Goal: Information Seeking & Learning: Learn about a topic

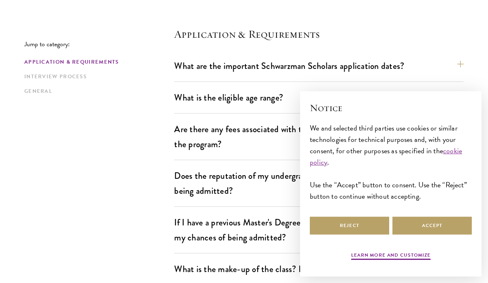
scroll to position [218, 0]
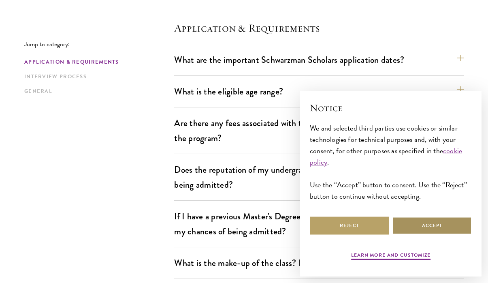
click at [437, 231] on button "Accept" at bounding box center [432, 225] width 79 height 18
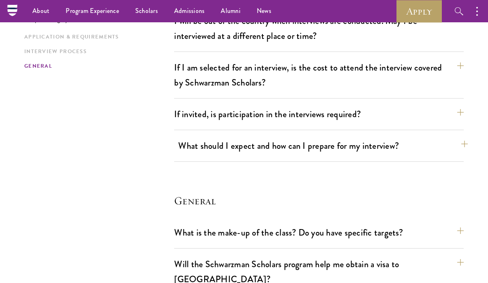
scroll to position [1137, 0]
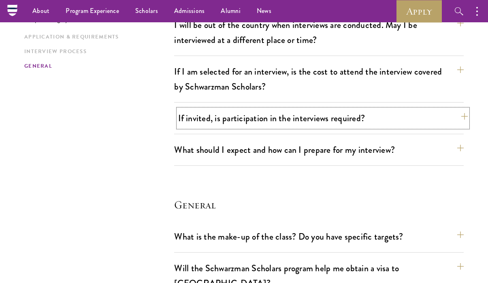
click at [265, 109] on button "If invited, is participation in the interviews required?" at bounding box center [323, 118] width 290 height 18
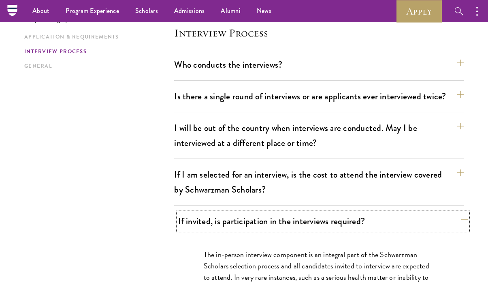
scroll to position [1034, 0]
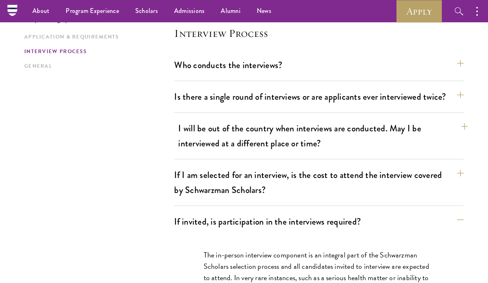
click at [262, 104] on div "Who conducts the interviews? Interview panelists are distinguished senior figur…" at bounding box center [319, 213] width 290 height 314
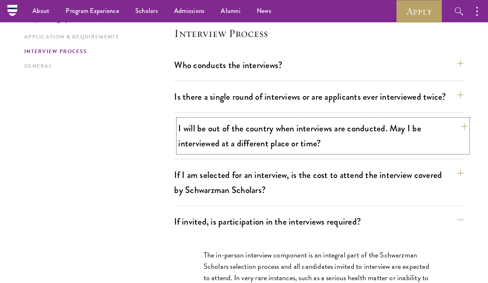
click at [261, 119] on button "I will be out of the country when interviews are conducted. May I be interviewe…" at bounding box center [323, 135] width 290 height 33
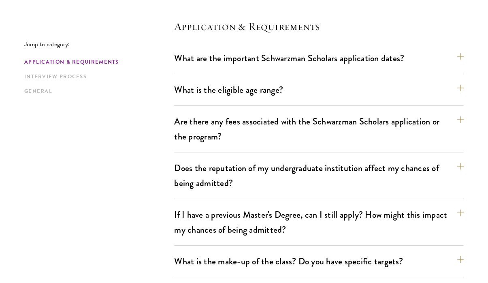
scroll to position [222, 0]
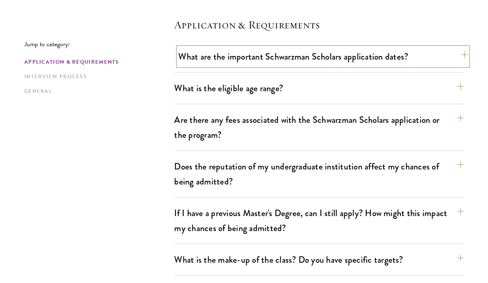
click at [194, 55] on button "What are the important Schwarzman Scholars application dates?" at bounding box center [323, 56] width 290 height 18
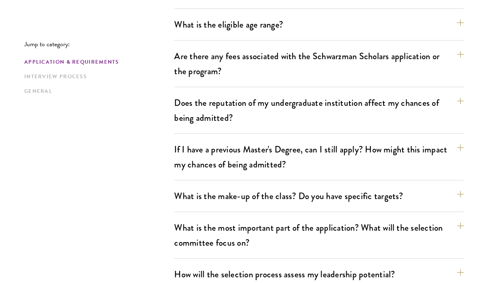
scroll to position [555, 0]
